Goal: Browse casually

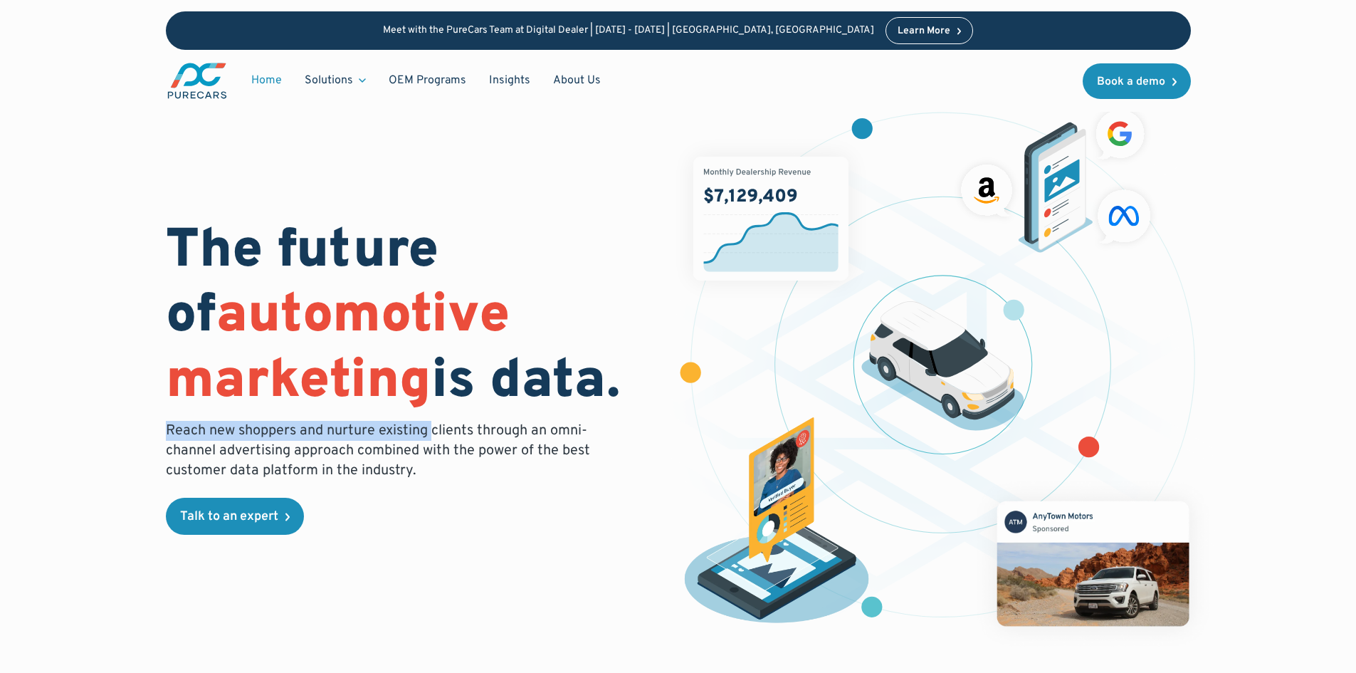
drag, startPoint x: 169, startPoint y: 428, endPoint x: 432, endPoint y: 439, distance: 262.9
click at [432, 439] on p "Reach new shoppers and nurture existing clients through an omni-channel adverti…" at bounding box center [382, 451] width 433 height 60
click at [430, 425] on p "Reach new shoppers and nurture existing clients through an omni-channel adverti…" at bounding box center [382, 451] width 433 height 60
drag, startPoint x: 432, startPoint y: 429, endPoint x: 436, endPoint y: 439, distance: 10.6
click at [436, 439] on p "Reach new shoppers and nurture existing clients through an omni-channel adverti…" at bounding box center [382, 451] width 433 height 60
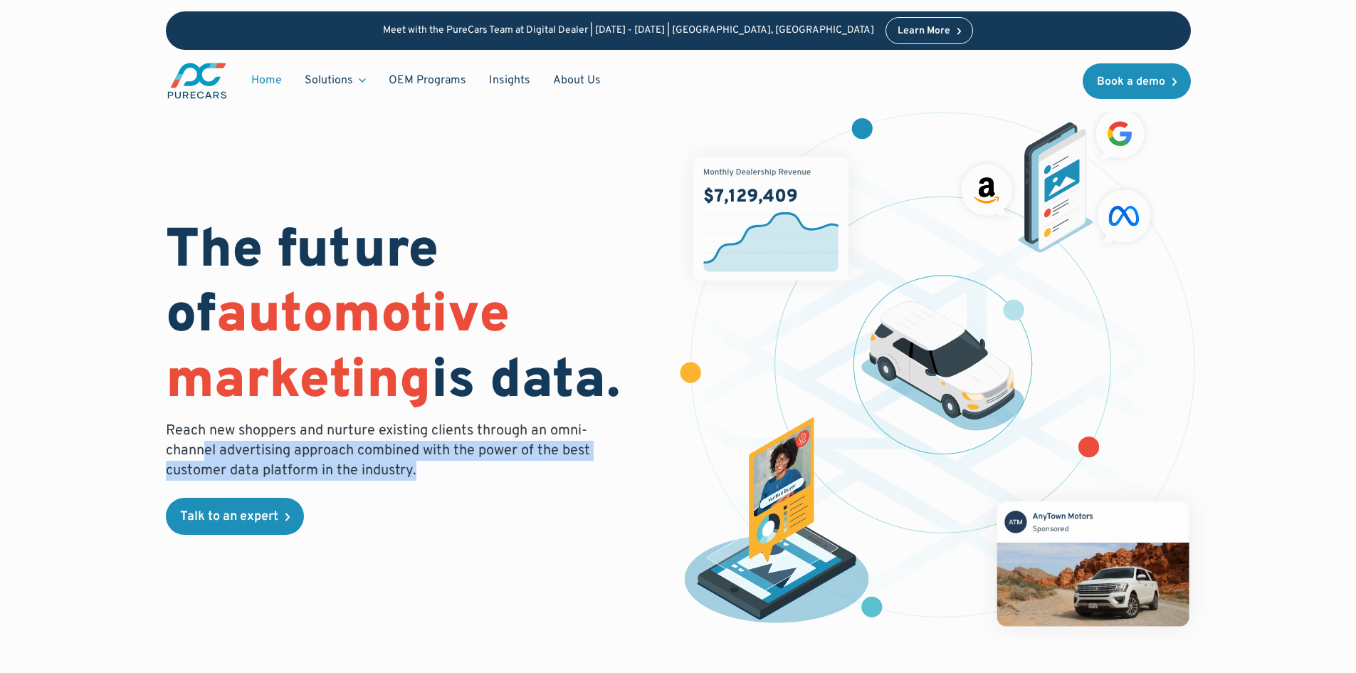
drag, startPoint x: 206, startPoint y: 448, endPoint x: 426, endPoint y: 456, distance: 219.4
click at [411, 463] on p "Reach new shoppers and nurture existing clients through an omni-channel adverti…" at bounding box center [382, 451] width 433 height 60
click at [426, 456] on p "Reach new shoppers and nurture existing clients through an omni-channel adverti…" at bounding box center [382, 451] width 433 height 60
drag, startPoint x: 361, startPoint y: 446, endPoint x: 430, endPoint y: 473, distance: 74.2
click at [430, 473] on p "Reach new shoppers and nurture existing clients through an omni-channel adverti…" at bounding box center [382, 451] width 433 height 60
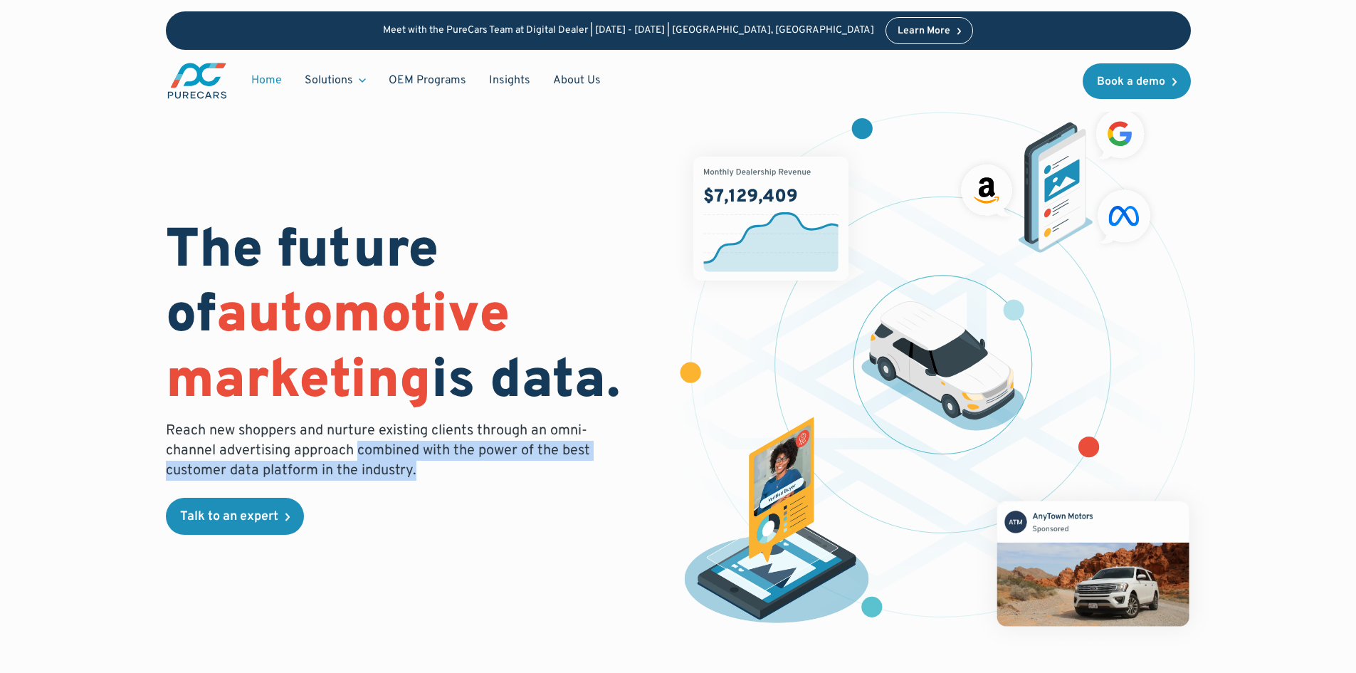
click at [453, 478] on p "Reach new shoppers and nurture existing clients through an omni-channel adverti…" at bounding box center [382, 451] width 433 height 60
